Goal: Task Accomplishment & Management: Manage account settings

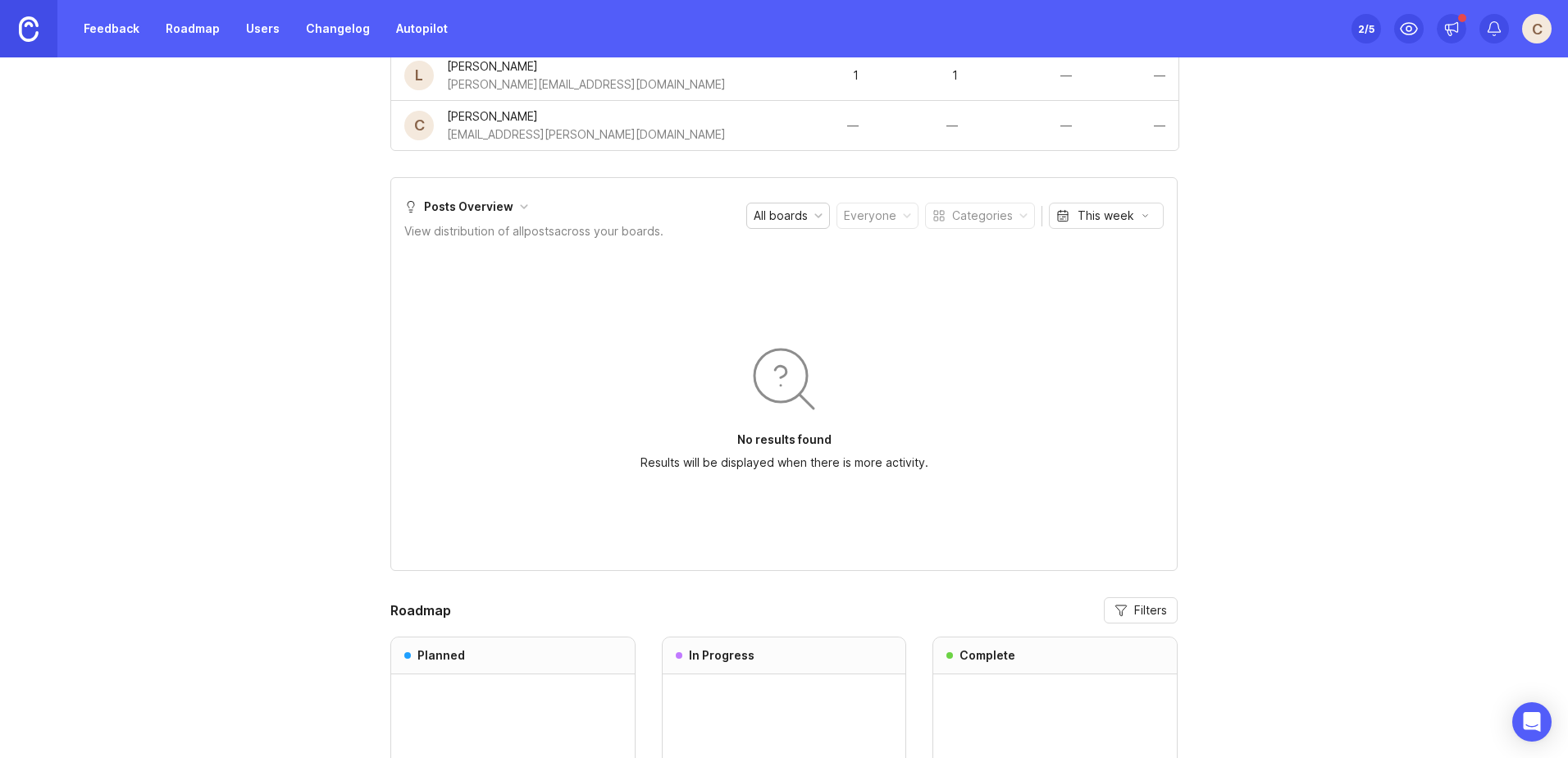
scroll to position [847, 0]
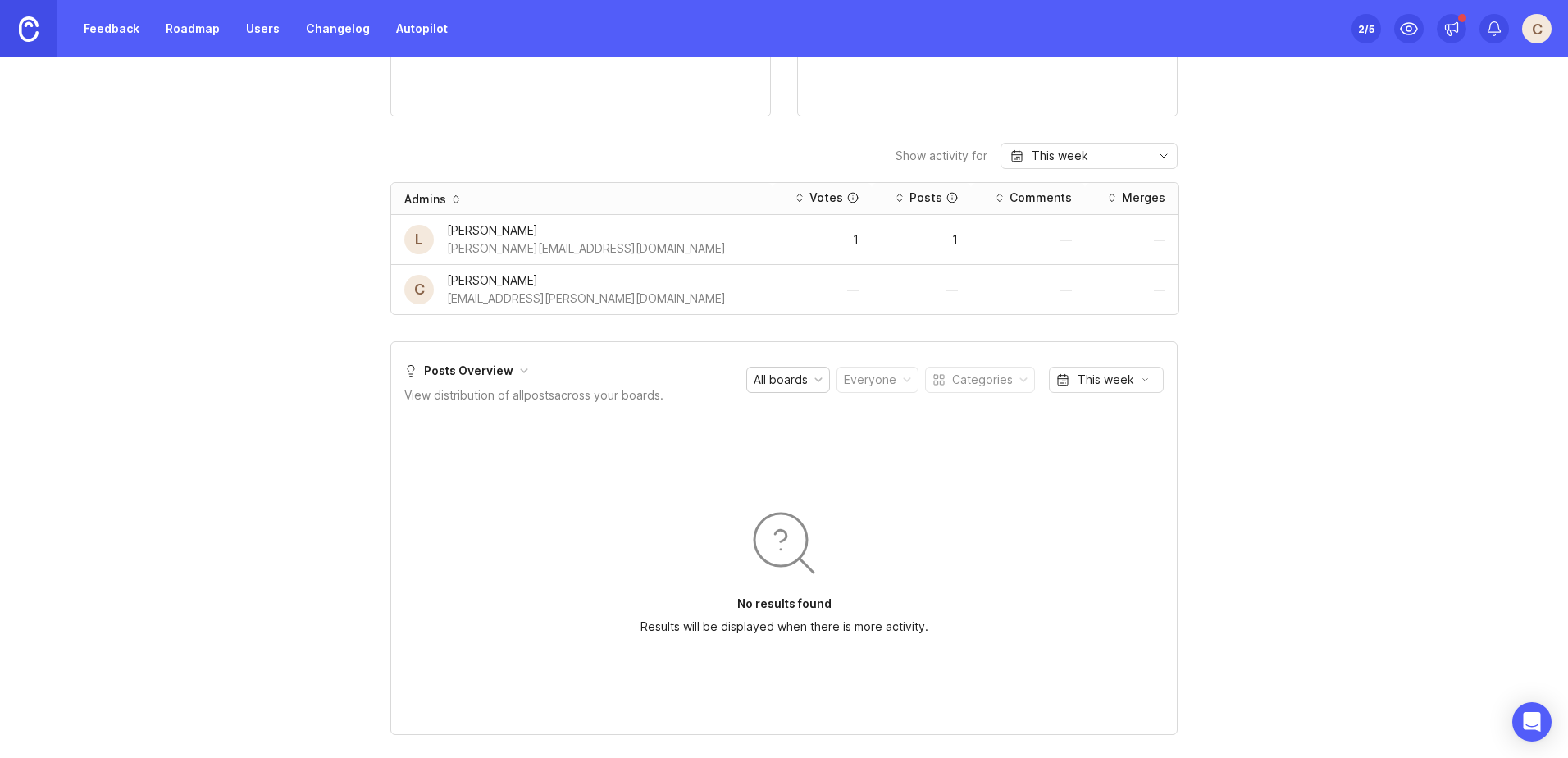
click at [818, 384] on div "All boards" at bounding box center [787, 379] width 82 height 24
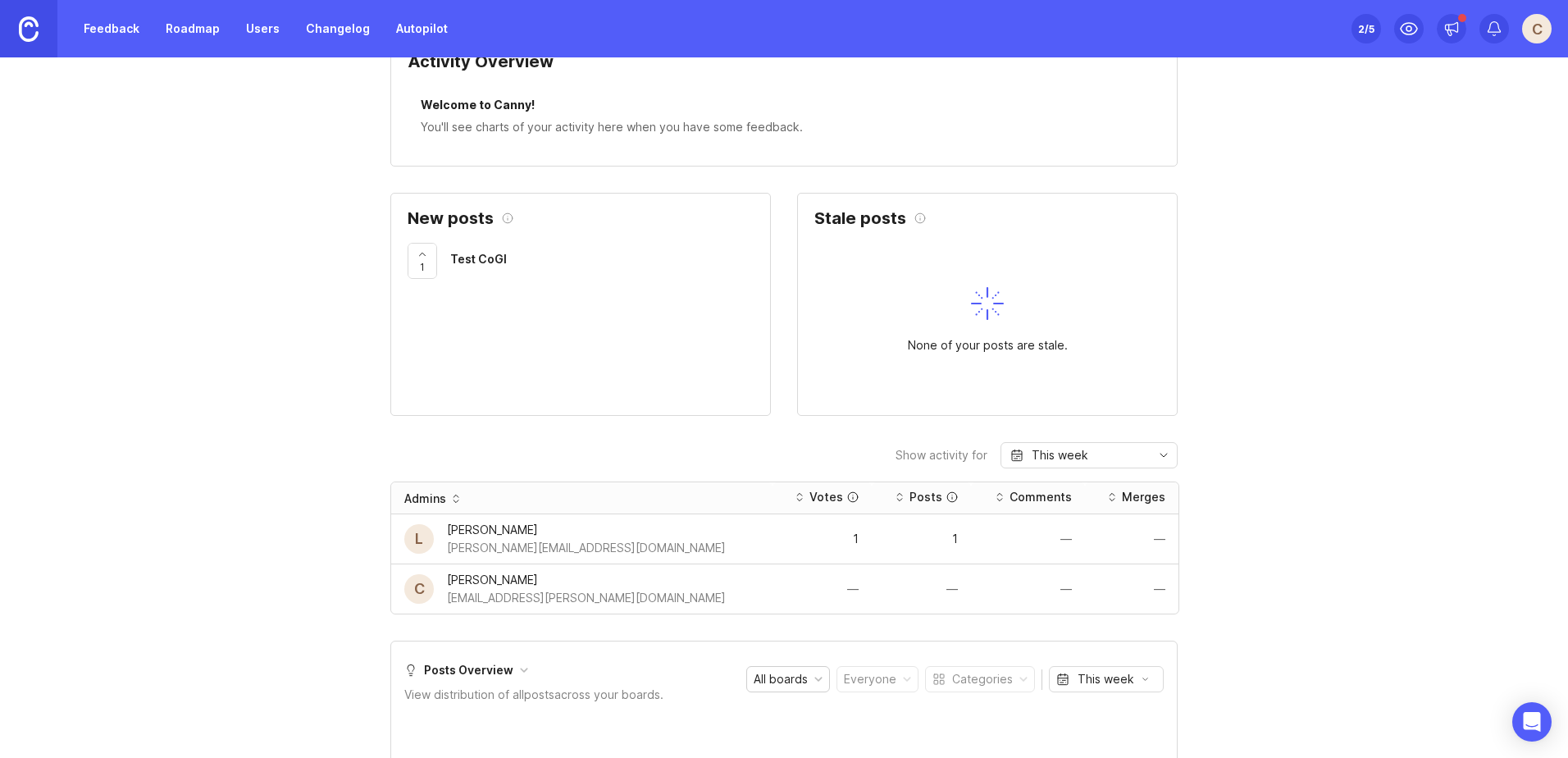
scroll to position [519, 0]
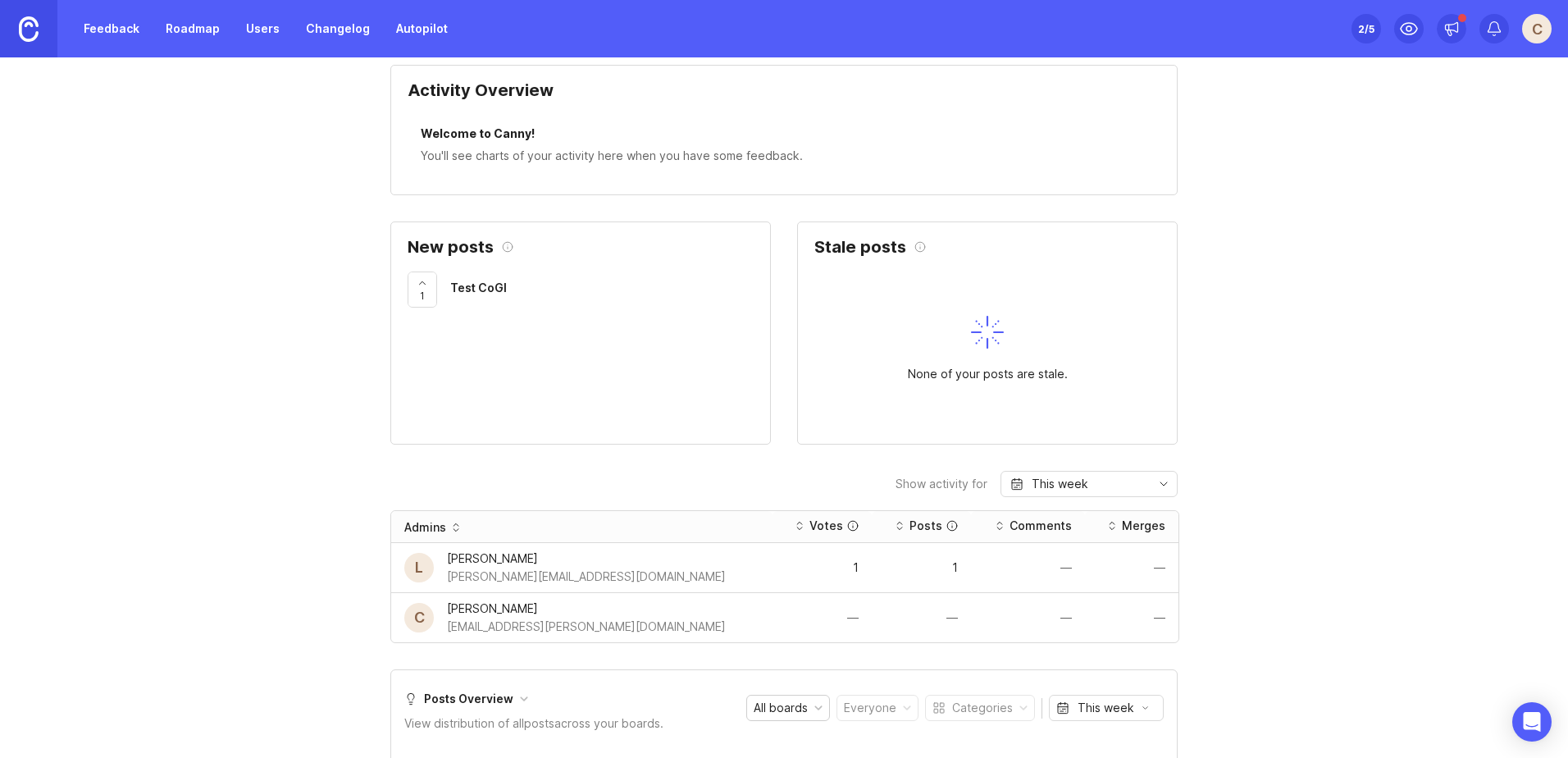
click at [463, 288] on span "Test CoGI" at bounding box center [478, 287] width 56 height 14
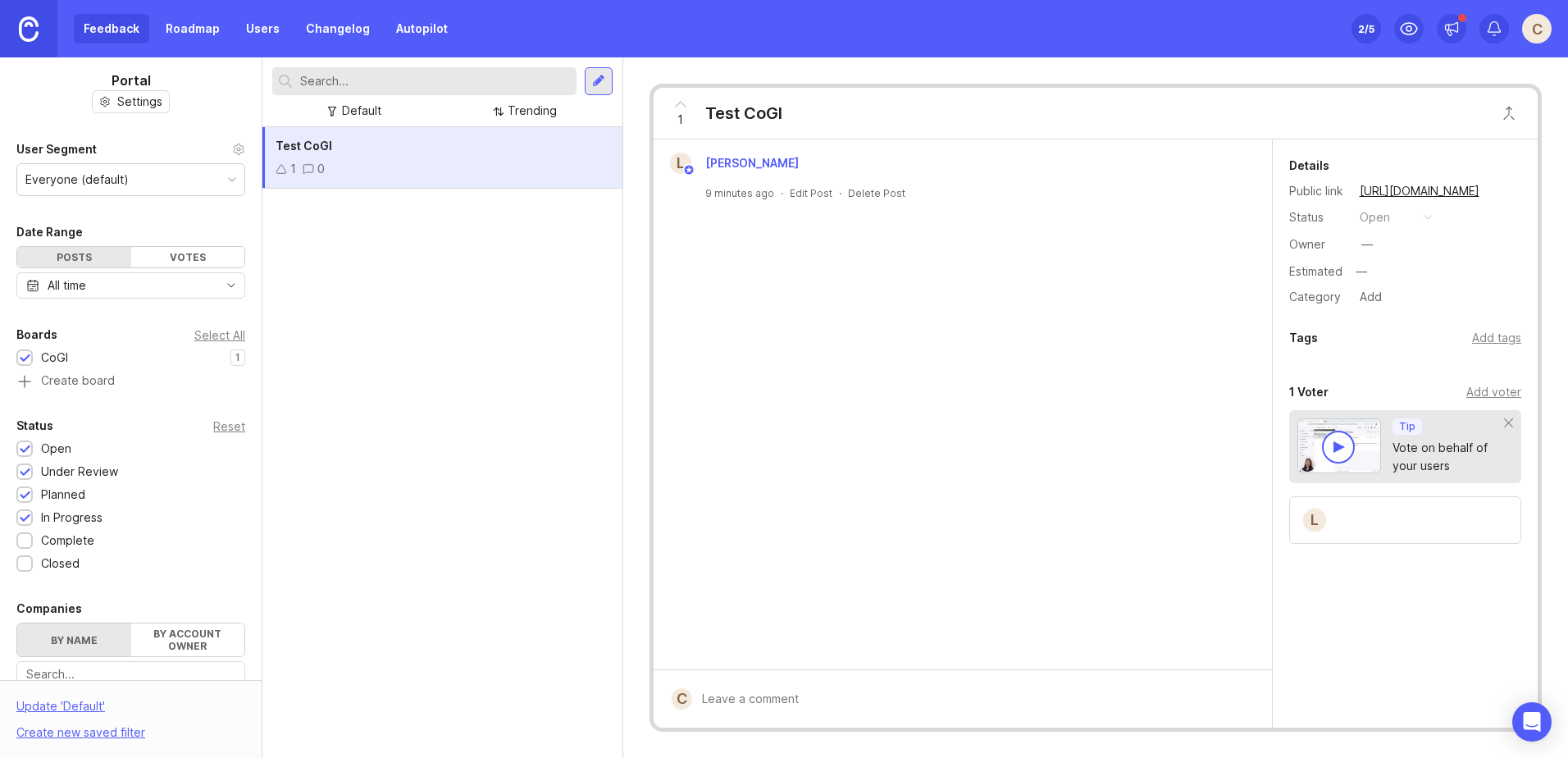
click at [678, 118] on span "1" at bounding box center [680, 119] width 6 height 18
click at [677, 101] on icon at bounding box center [680, 103] width 20 height 20
click at [797, 701] on div at bounding box center [974, 698] width 565 height 31
type textarea "Test"
click at [1236, 712] on button "Submit" at bounding box center [1224, 700] width 66 height 29
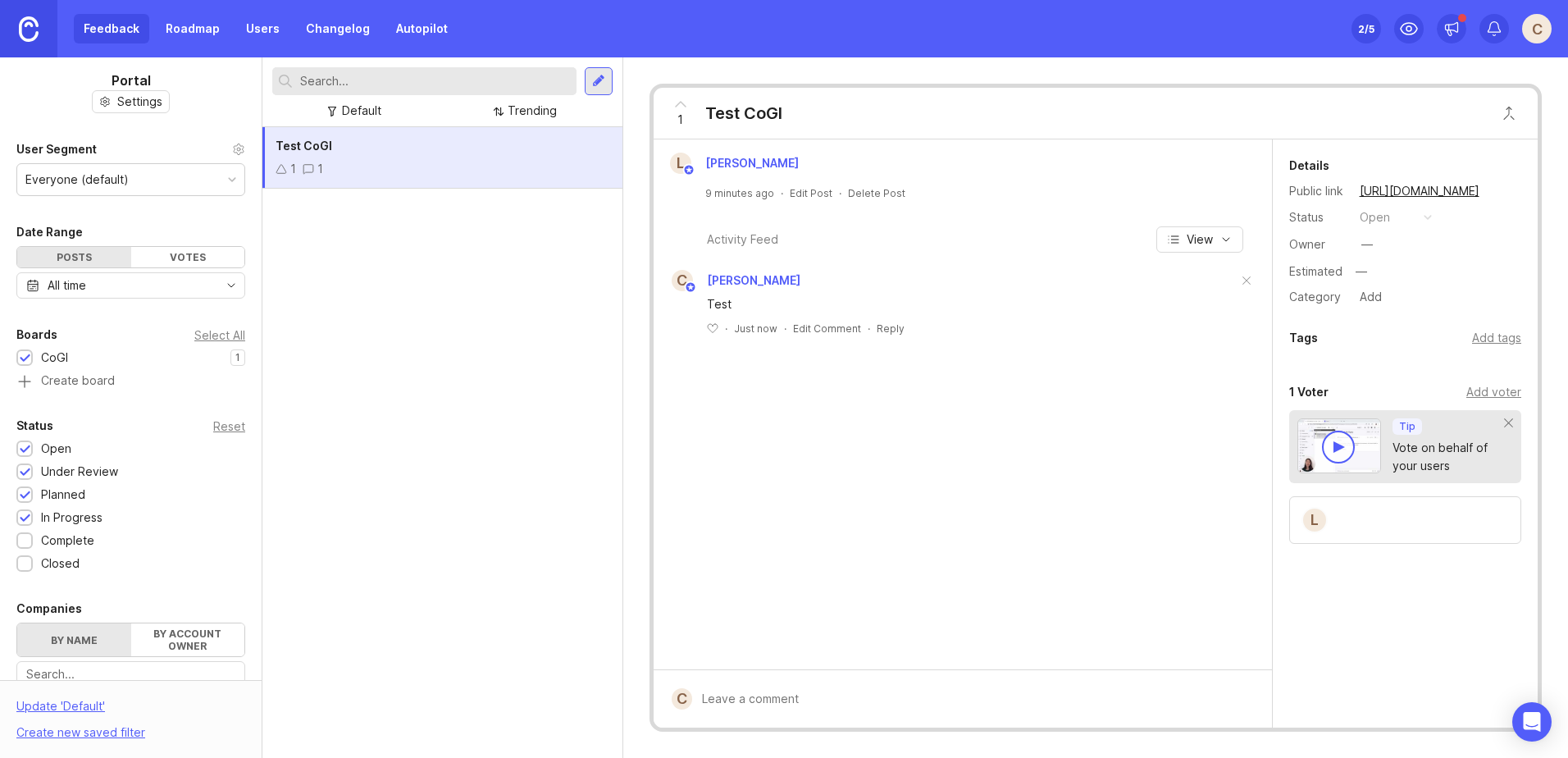
drag, startPoint x: 681, startPoint y: 121, endPoint x: 691, endPoint y: 142, distance: 23.3
click at [685, 118] on div "1" at bounding box center [680, 113] width 31 height 42
click at [1235, 246] on button "View" at bounding box center [1200, 240] width 87 height 26
click at [1234, 244] on button "View" at bounding box center [1200, 240] width 87 height 26
drag, startPoint x: 256, startPoint y: 441, endPoint x: 262, endPoint y: 521, distance: 80.2
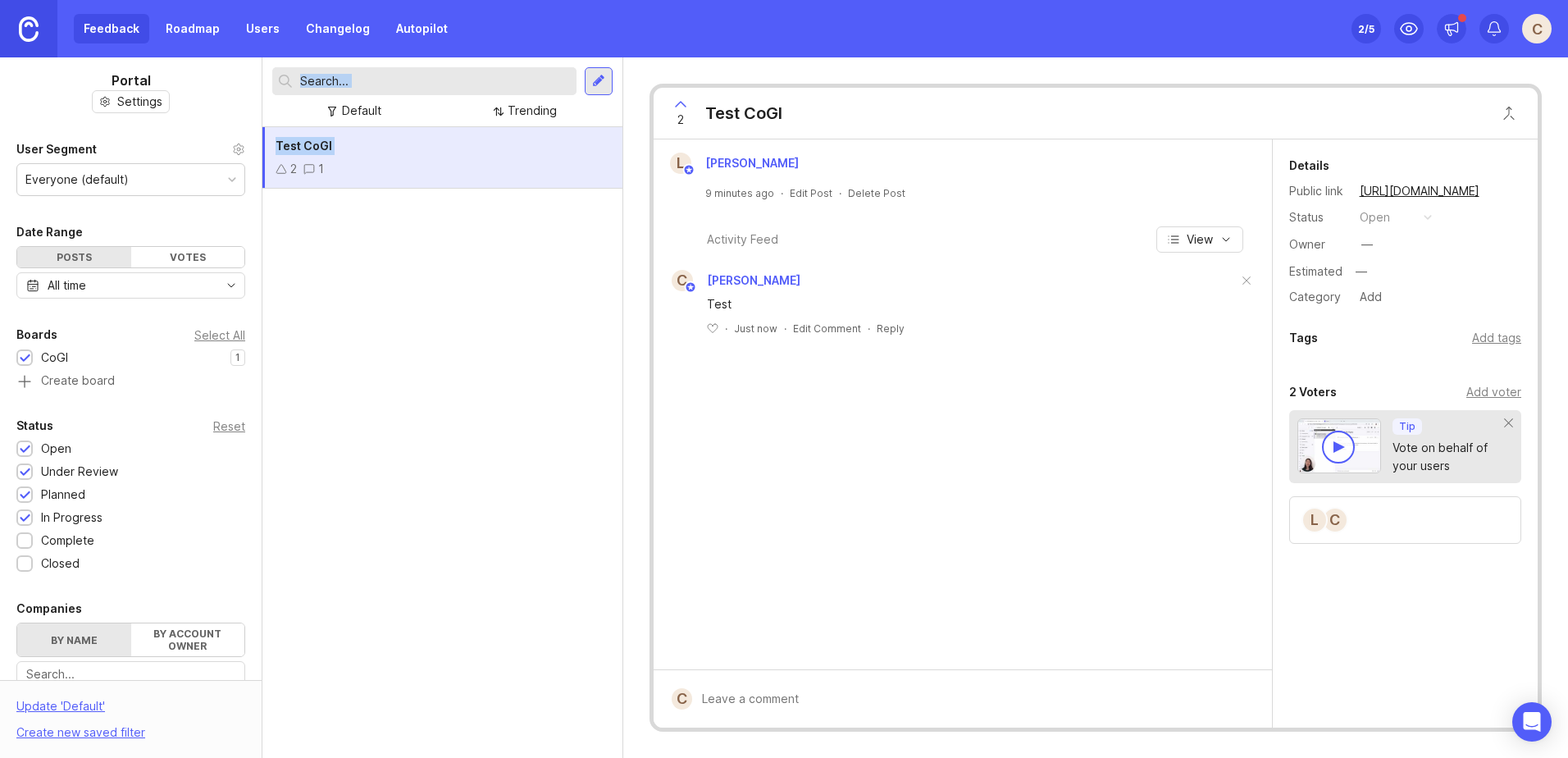
click at [262, 521] on div "Portal Settings User Segment Everyone (default) Date Range Posts Votes All time…" at bounding box center [784, 407] width 1568 height 700
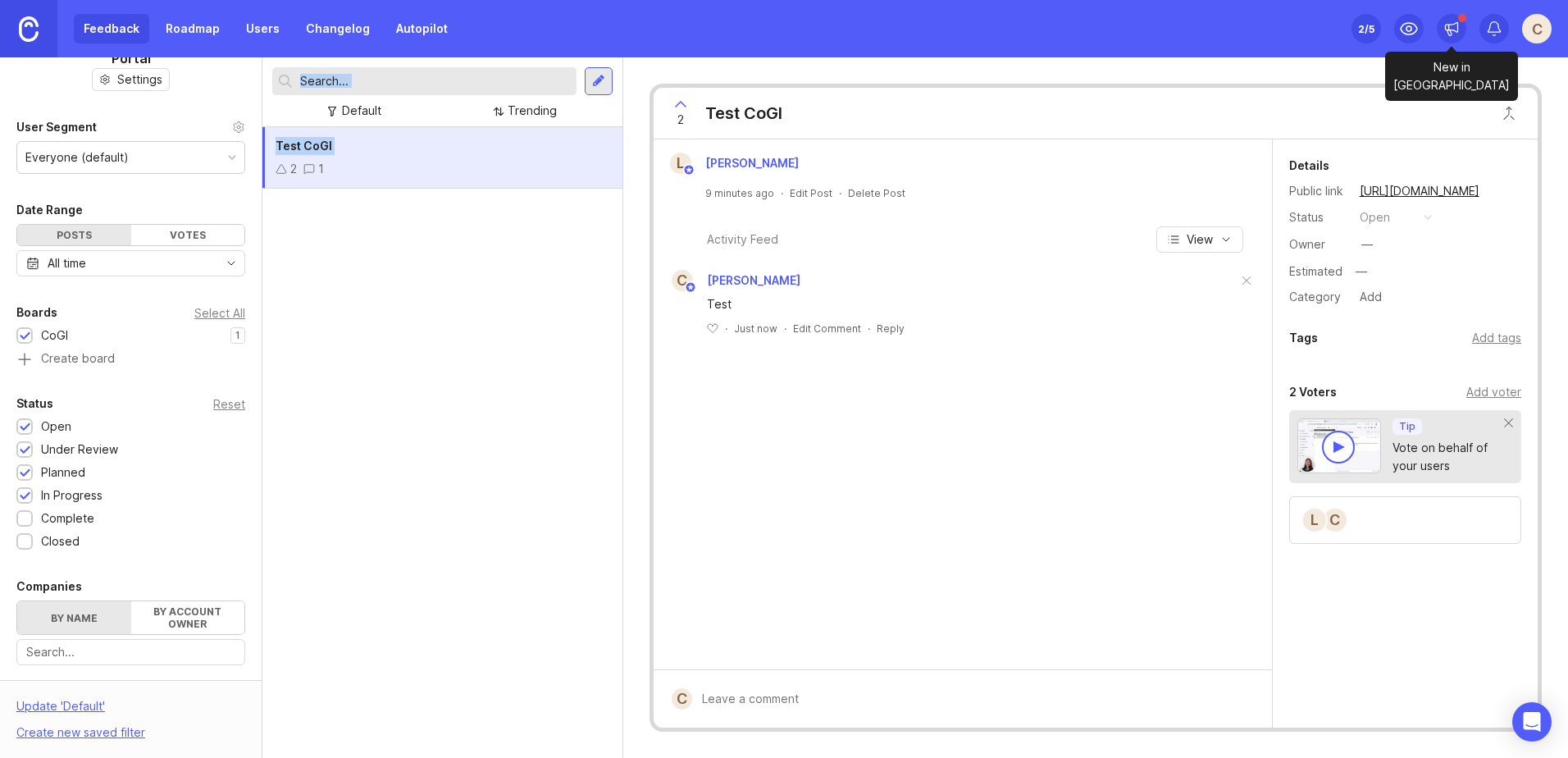
click at [1443, 21] on div at bounding box center [1451, 28] width 29 height 29
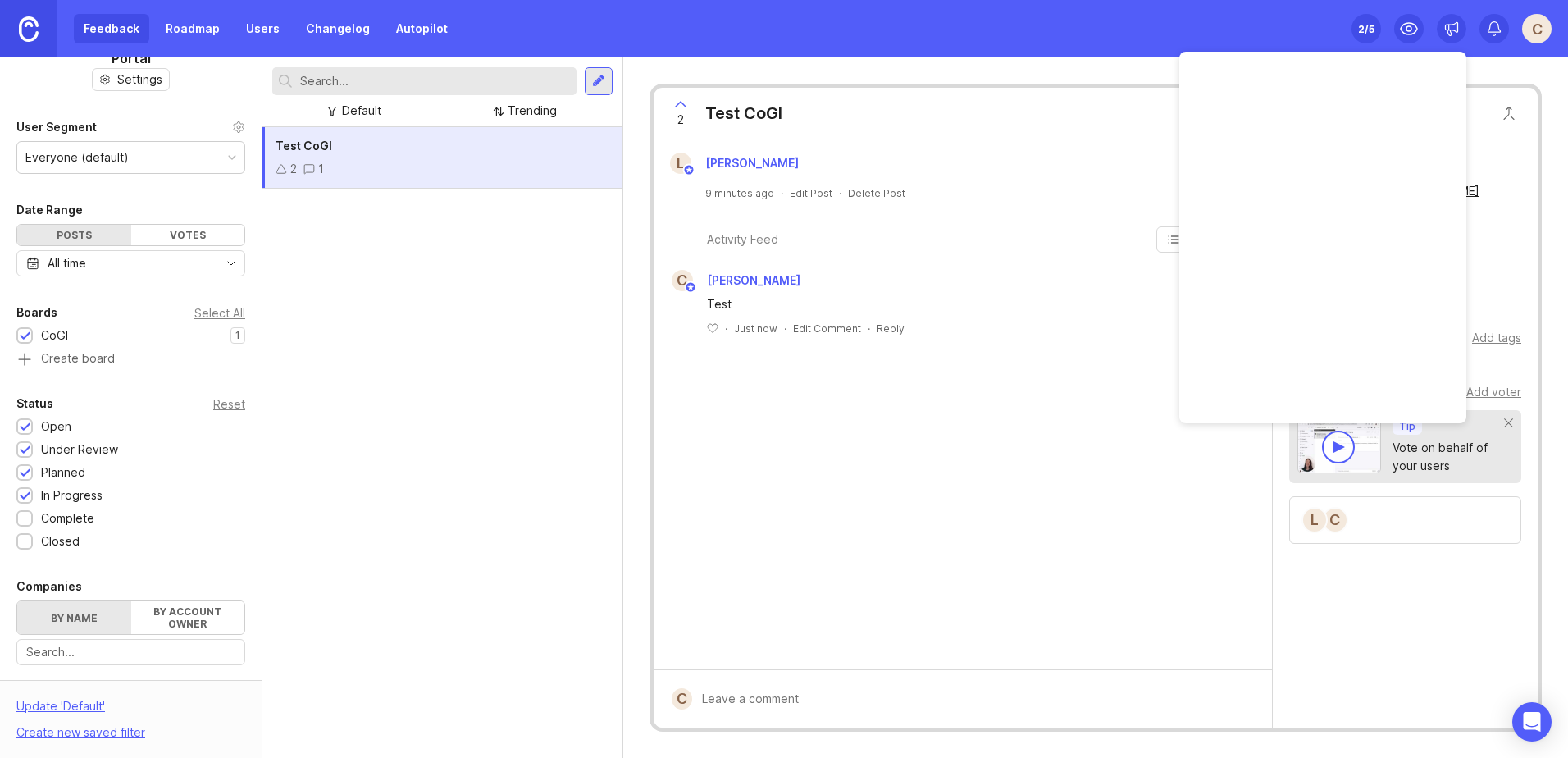
click at [510, 298] on div "Test CoGI 2 1" at bounding box center [442, 441] width 360 height 630
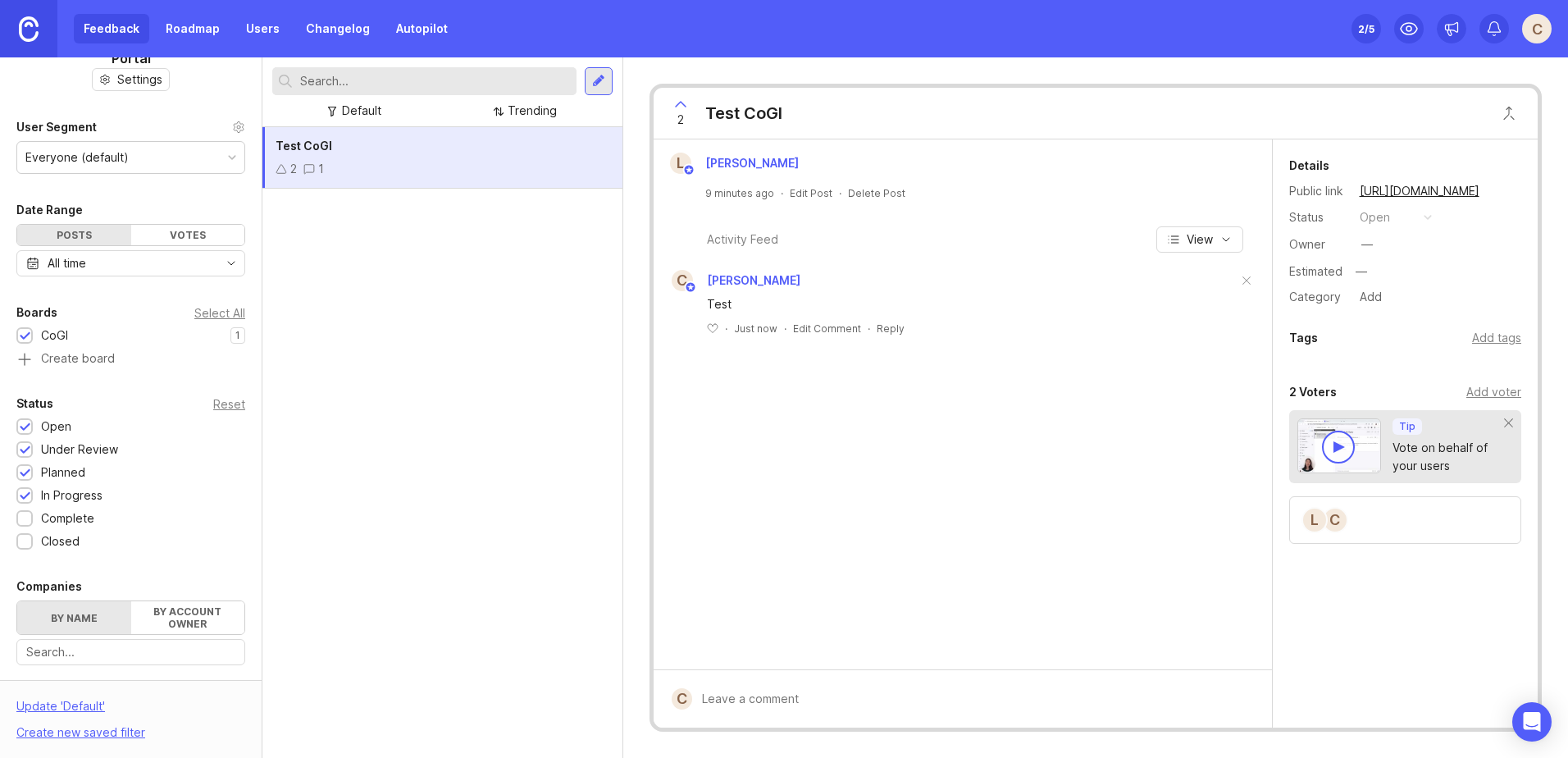
click at [1527, 36] on div "C" at bounding box center [1536, 28] width 29 height 29
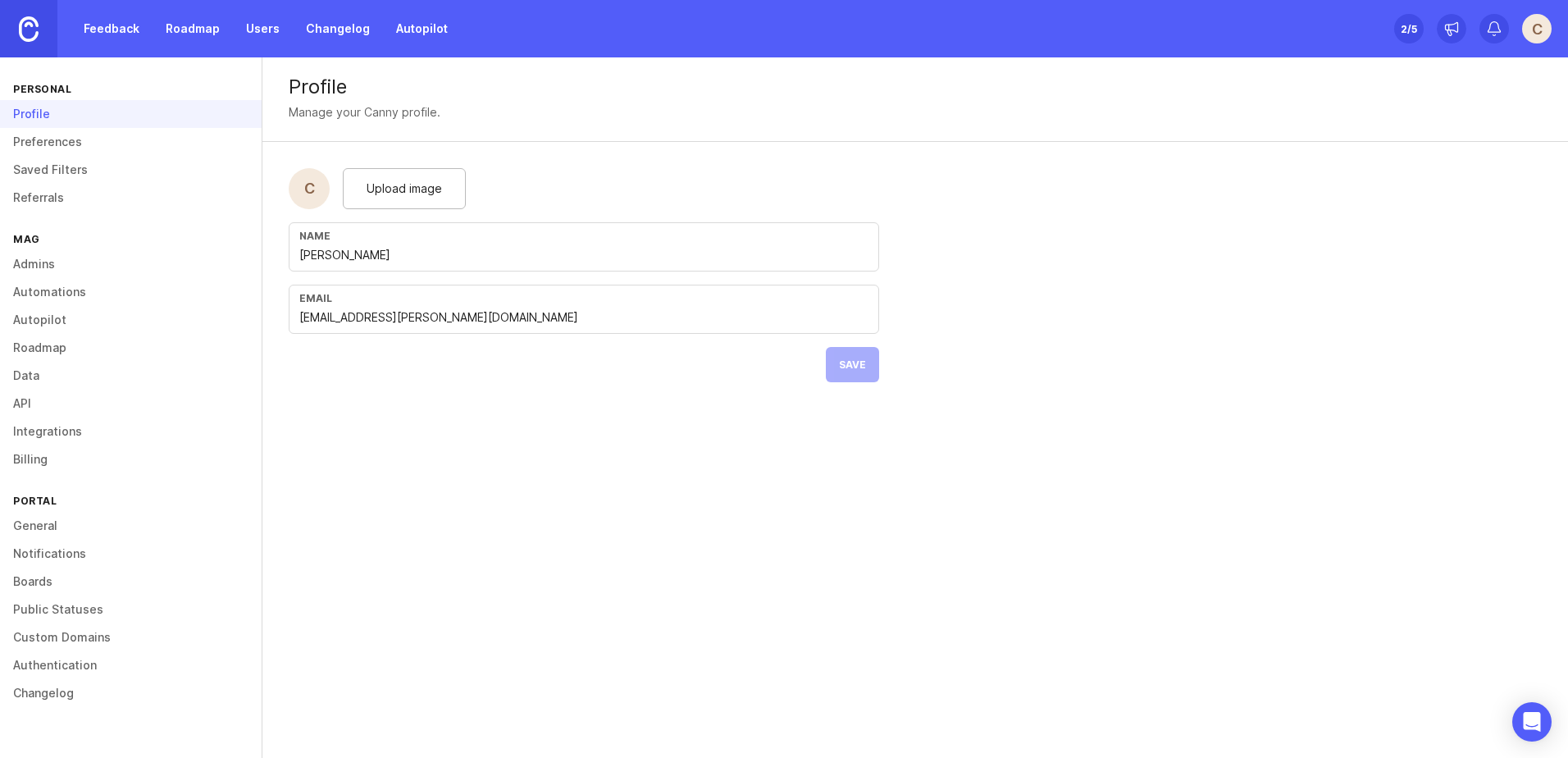
click at [486, 256] on input "[PERSON_NAME]" at bounding box center [584, 255] width 569 height 18
type input "[PERSON_NAME]"
click at [857, 368] on span "Save" at bounding box center [852, 364] width 27 height 12
click at [39, 110] on div "Profile" at bounding box center [131, 114] width 261 height 28
click at [1403, 25] on div "2 /5" at bounding box center [1408, 28] width 16 height 23
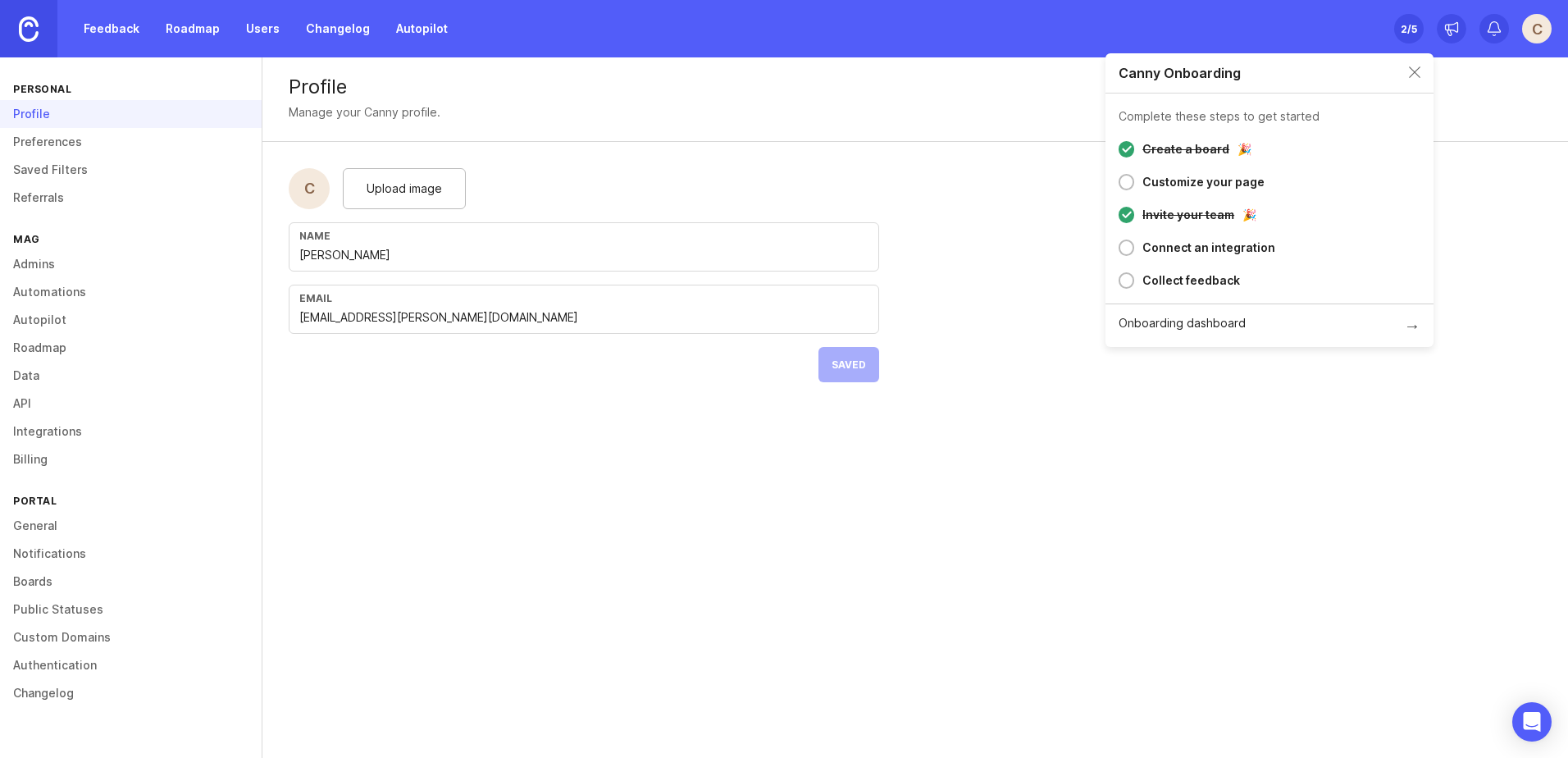
click at [113, 29] on link "Feedback" at bounding box center [112, 28] width 75 height 29
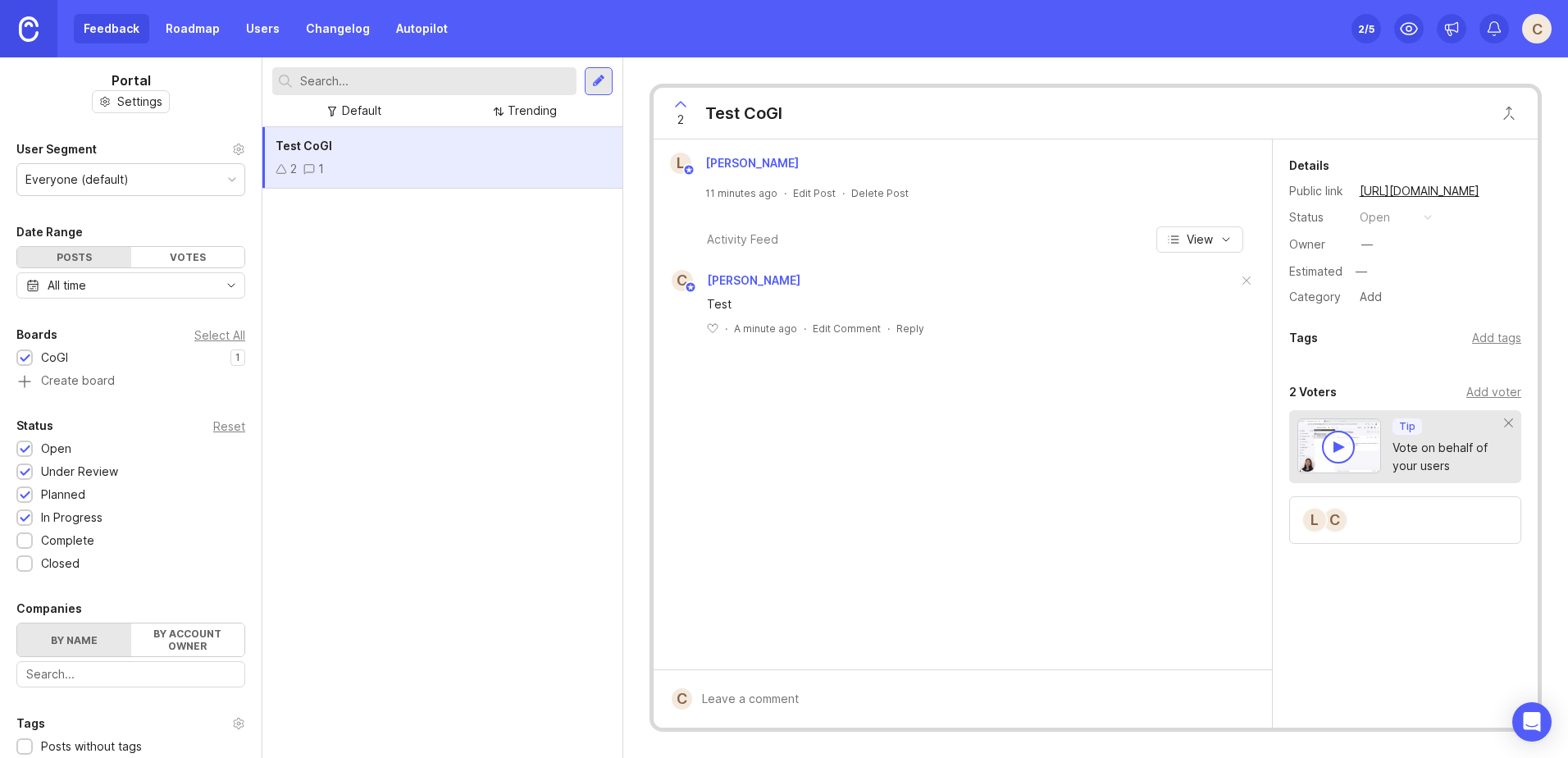
click at [1543, 29] on div "C" at bounding box center [1536, 28] width 29 height 29
